Goal: Check status: Check status

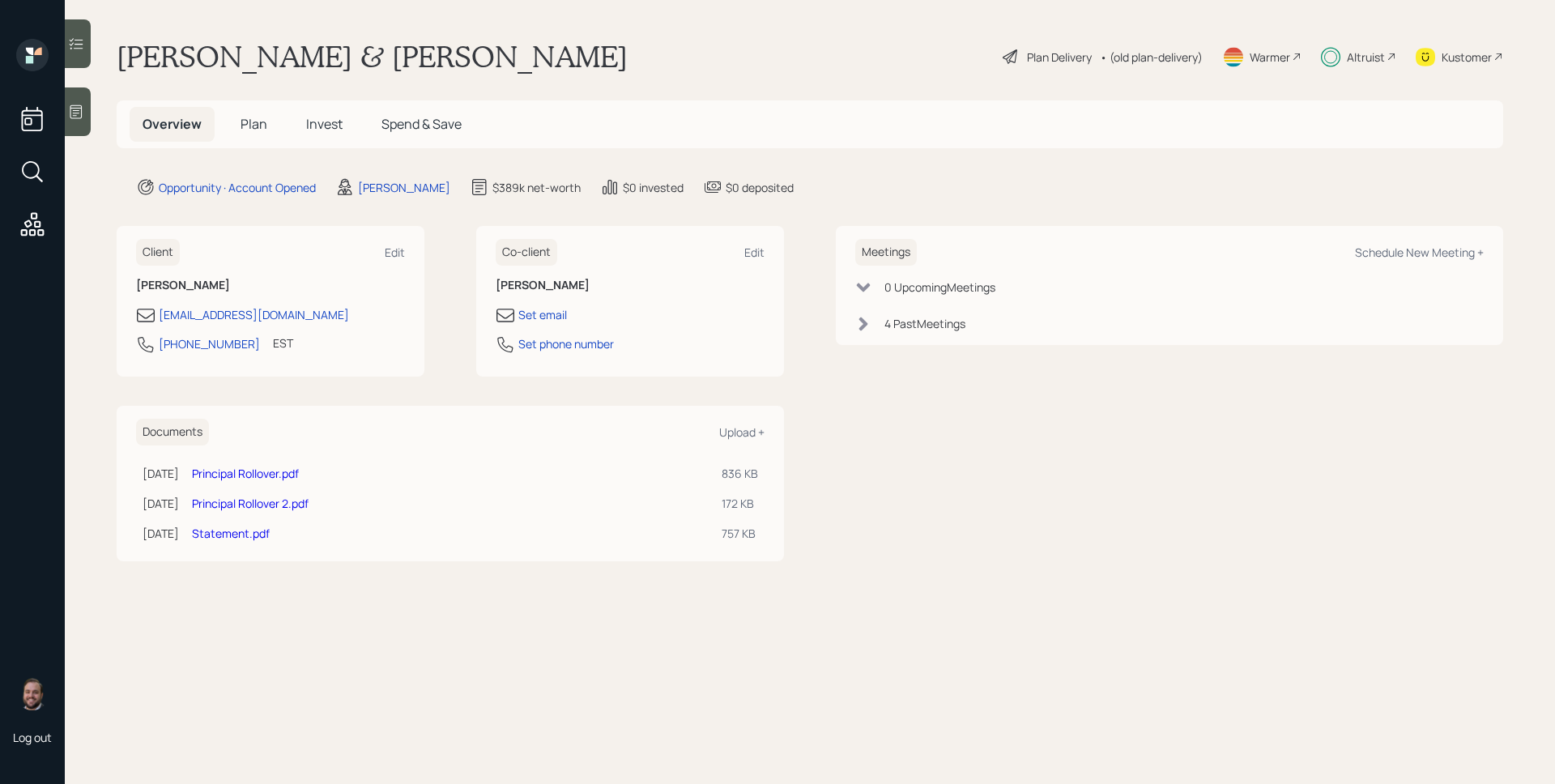
click at [326, 124] on span "Invest" at bounding box center [324, 123] width 36 height 18
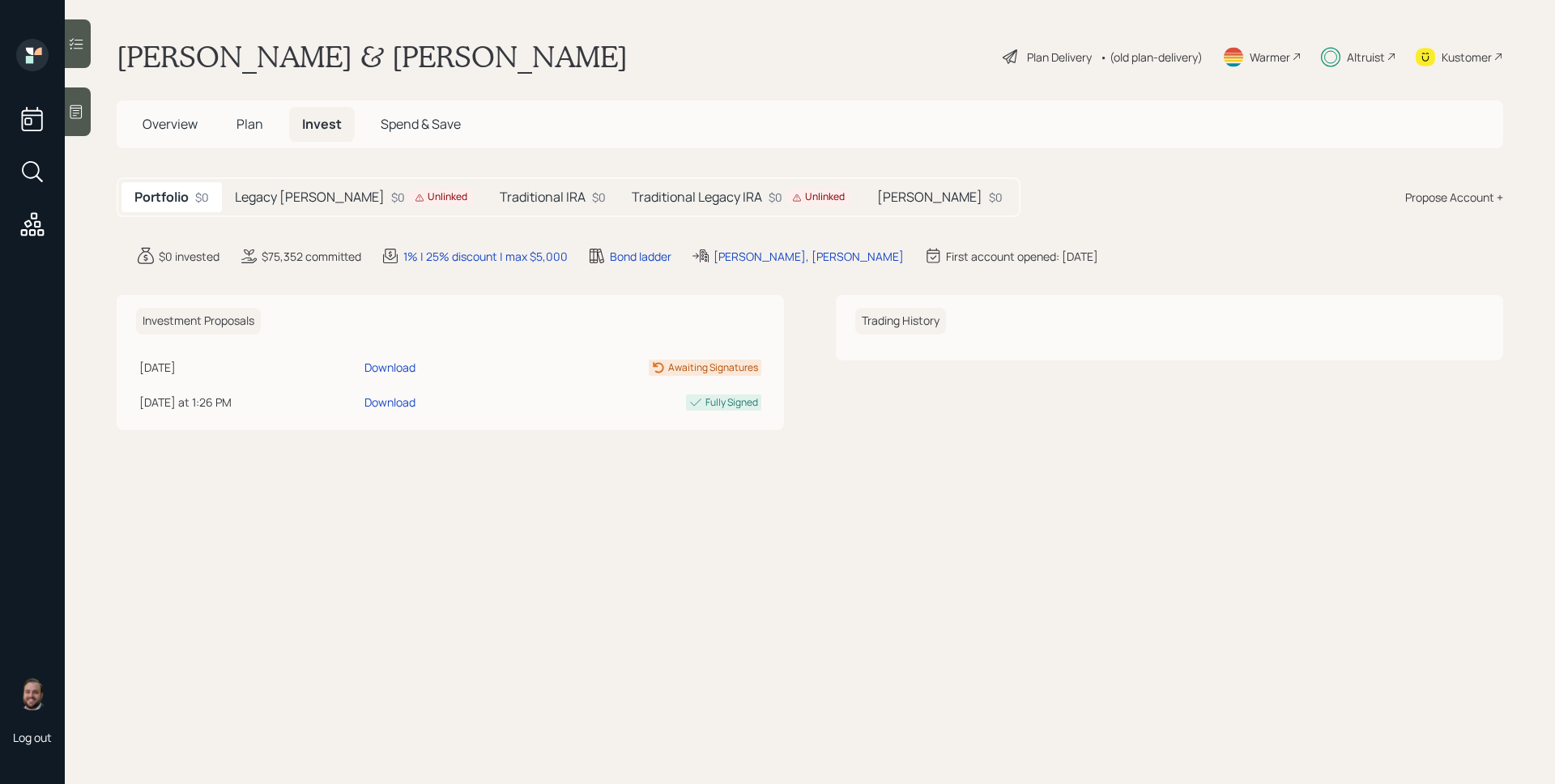
click at [508, 202] on h5 "Traditional IRA" at bounding box center [543, 197] width 86 height 15
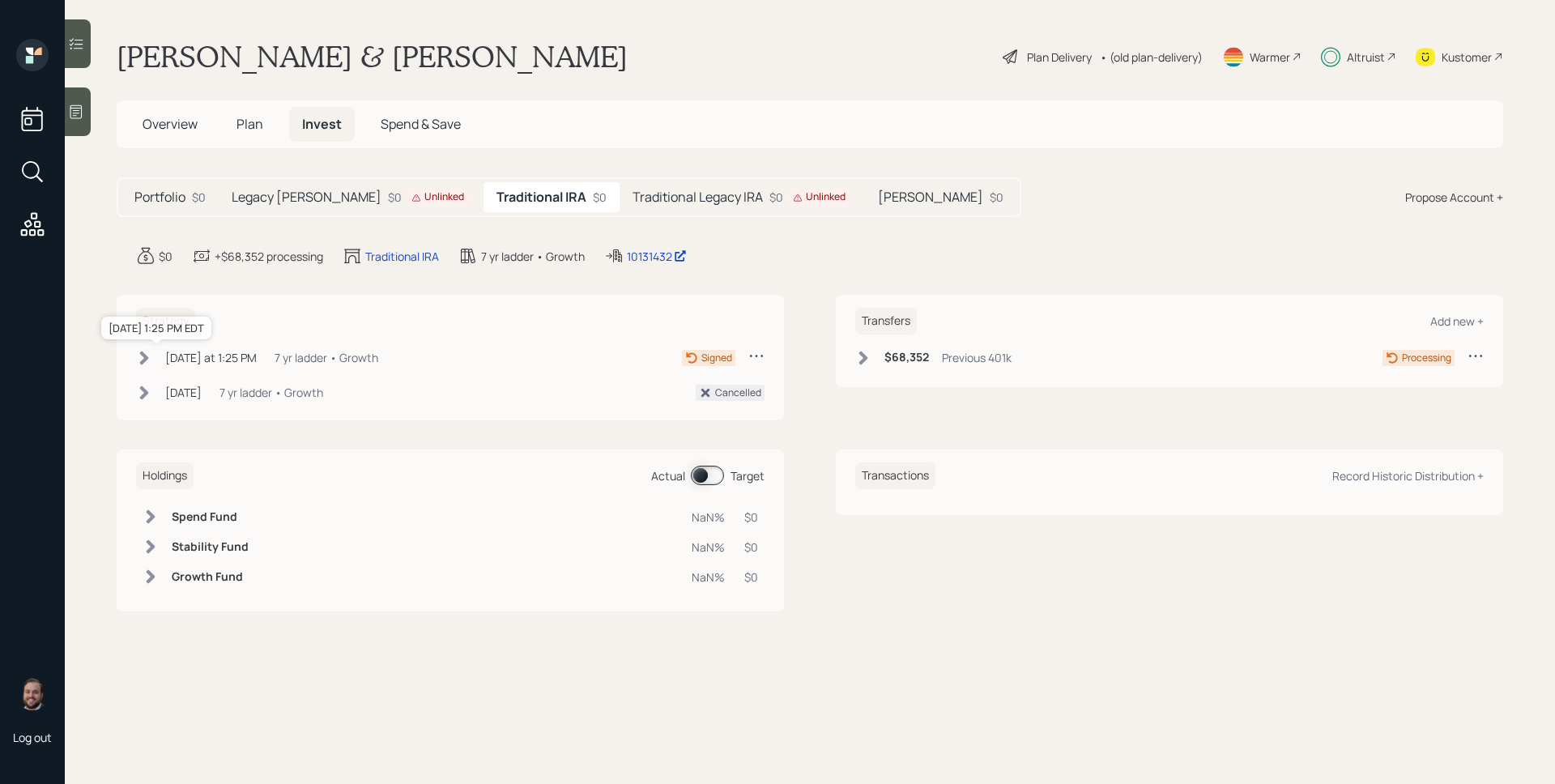
click at [197, 353] on div "[DATE] at 1:25 PM" at bounding box center [211, 357] width 92 height 17
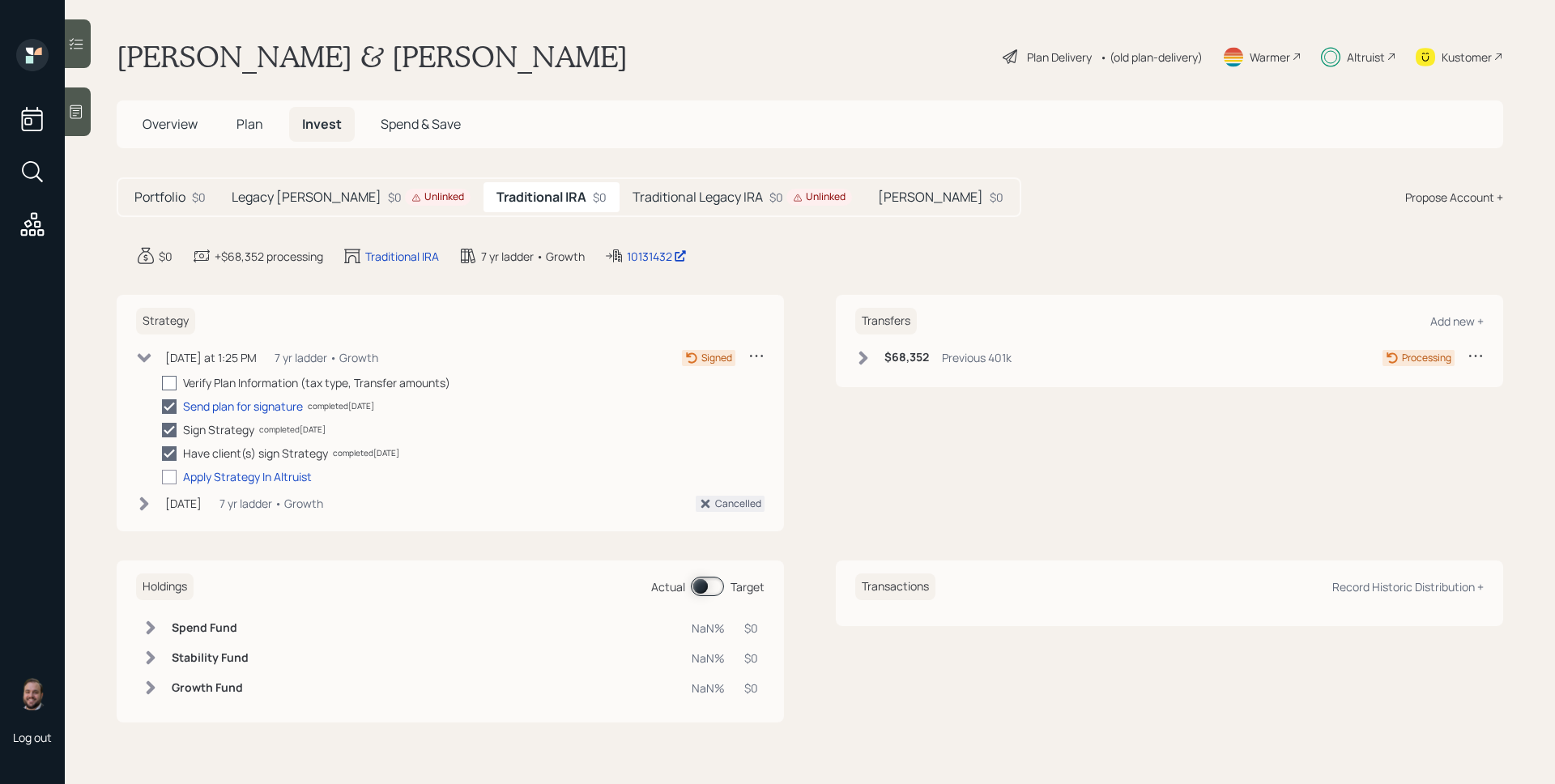
click at [170, 376] on div at bounding box center [169, 384] width 15 height 15
click at [162, 383] on input "checkbox" at bounding box center [161, 383] width 1 height 1
checkbox input "true"
click at [171, 472] on div at bounding box center [169, 477] width 15 height 15
click at [162, 476] on input "checkbox" at bounding box center [161, 476] width 1 height 1
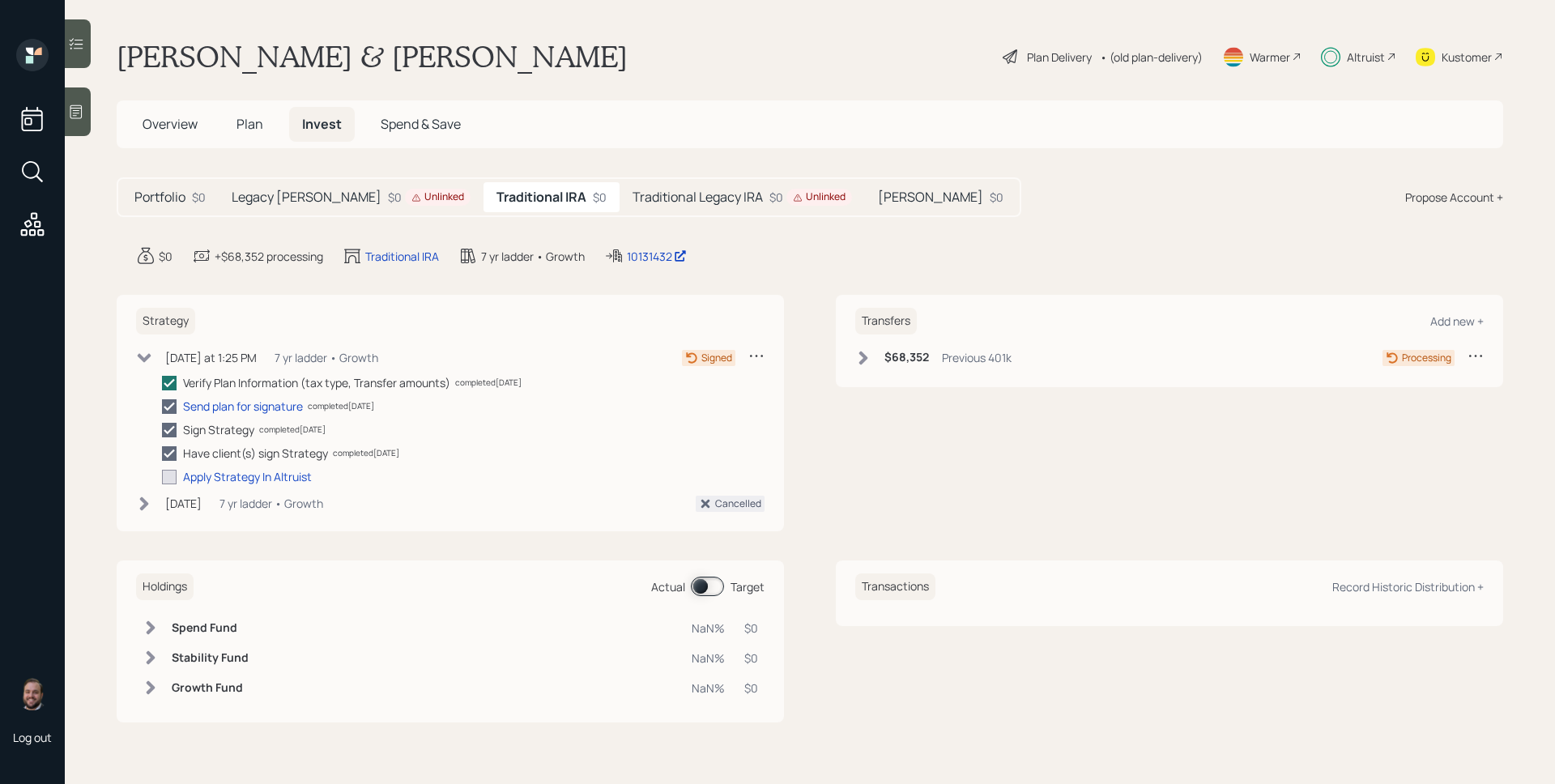
checkbox input "true"
click at [878, 202] on h5 "[PERSON_NAME]" at bounding box center [930, 197] width 106 height 15
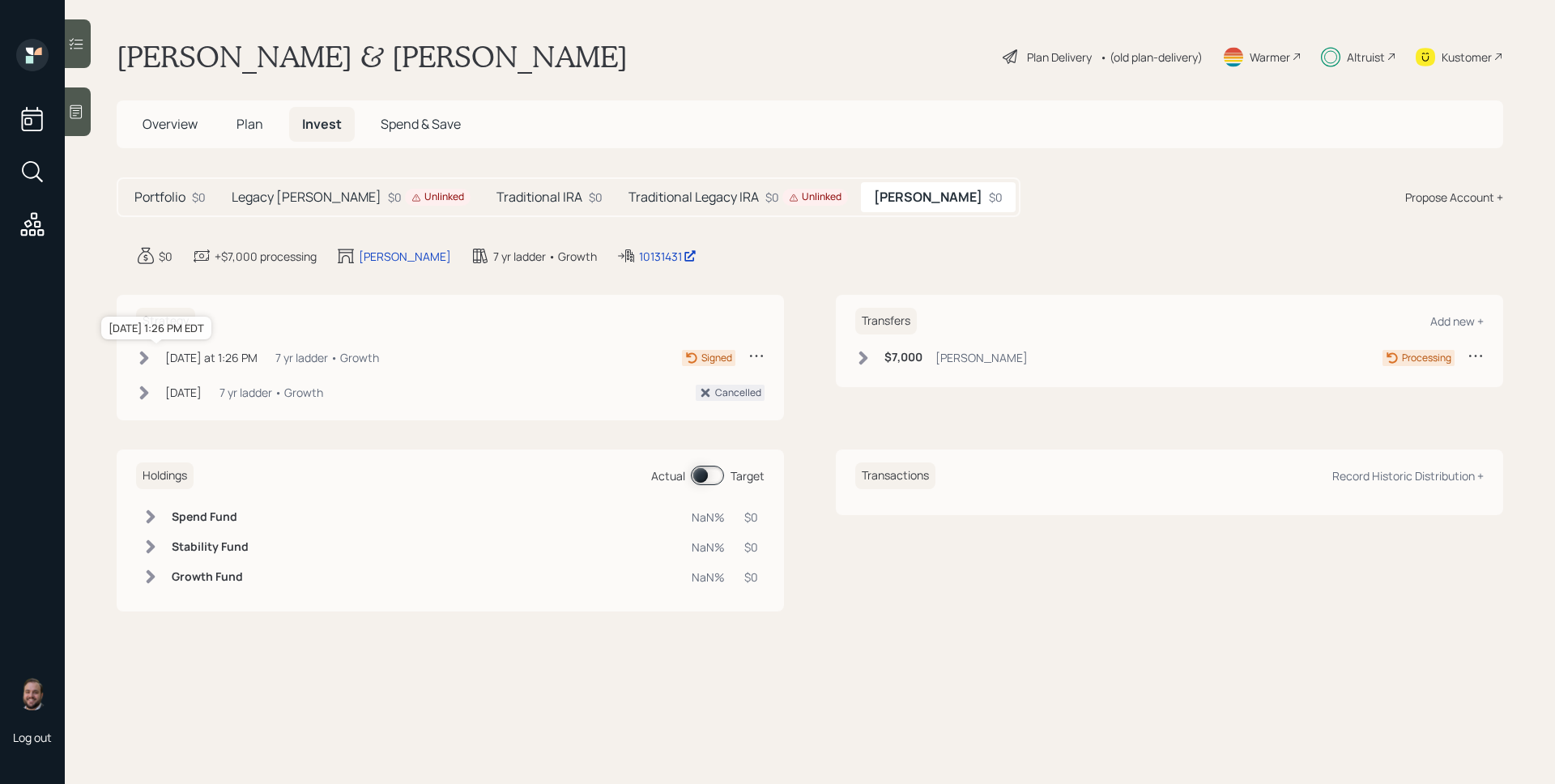
click at [246, 357] on div "[DATE] at 1:26 PM" at bounding box center [211, 357] width 93 height 17
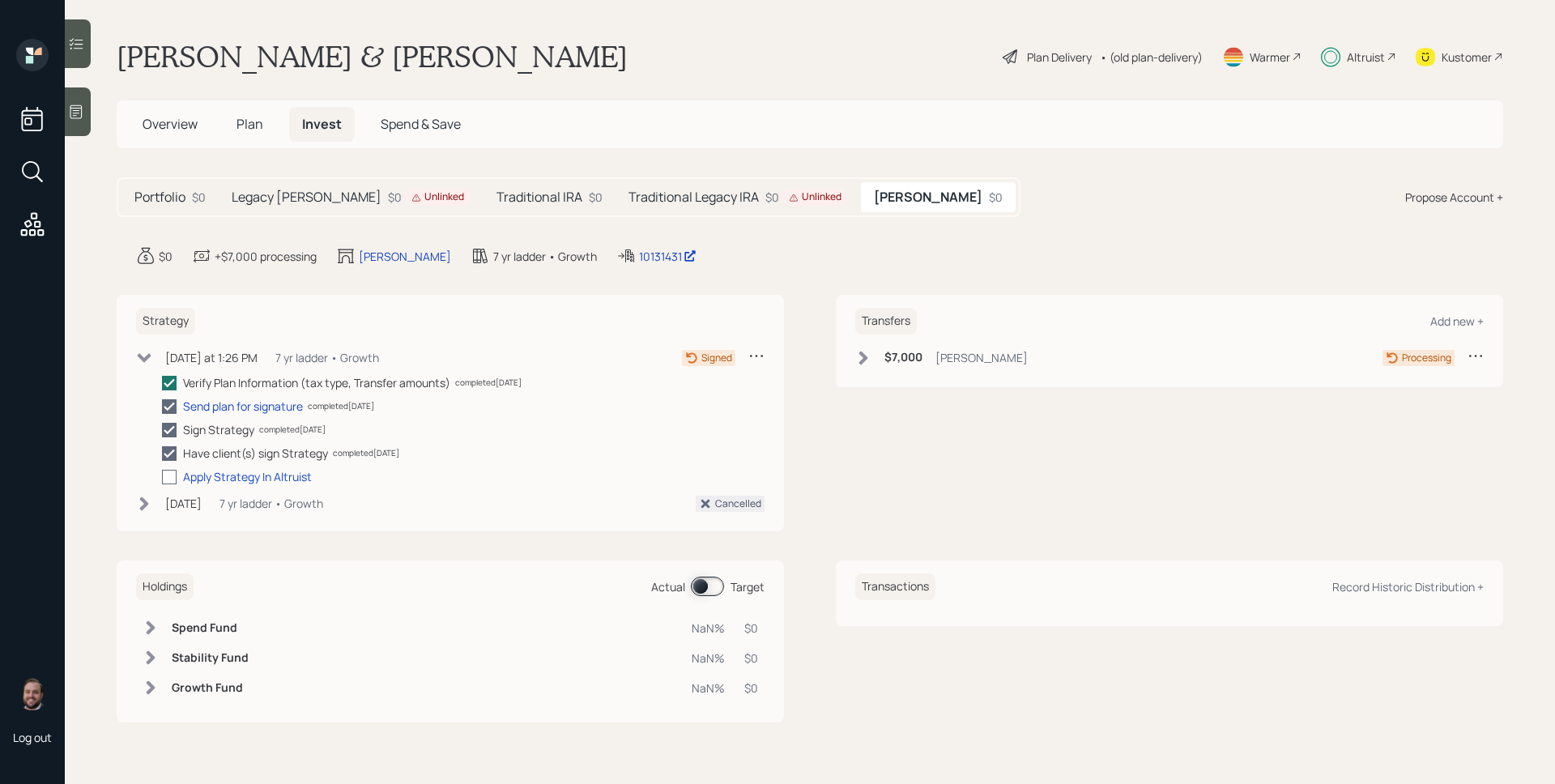
click at [170, 477] on div at bounding box center [169, 477] width 15 height 15
click at [162, 477] on input "checkbox" at bounding box center [161, 476] width 1 height 1
checkbox input "true"
